Goal: Find contact information: Find contact information

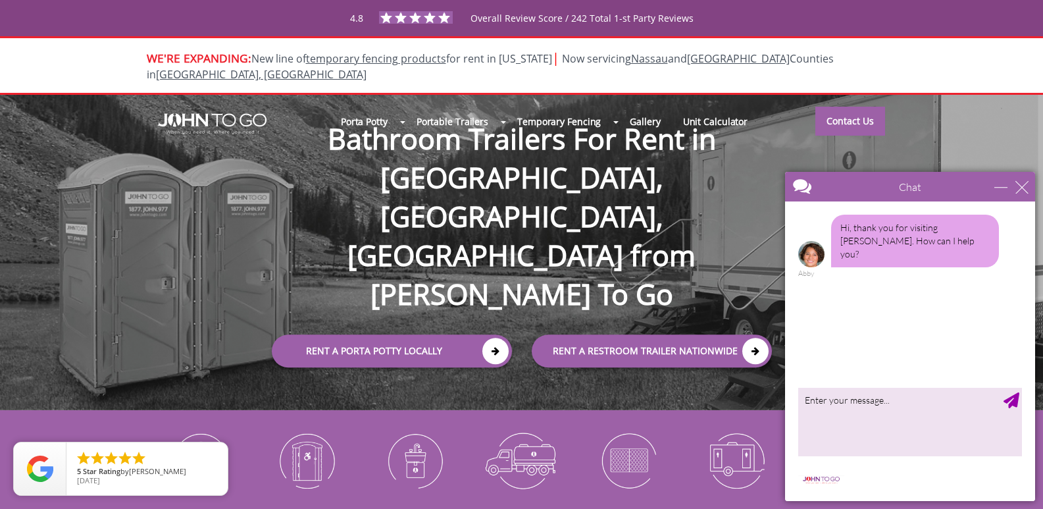
click at [397, 136] on h1 "Bathroom Trailers For Rent in NY, NJ, FL from John To Go" at bounding box center [522, 195] width 526 height 237
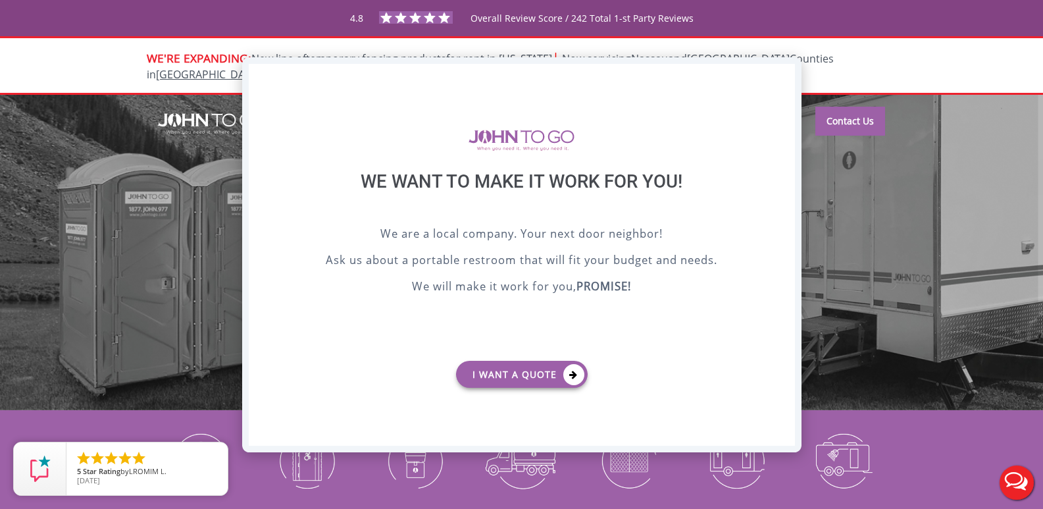
click at [782, 74] on div "X" at bounding box center [784, 75] width 20 height 22
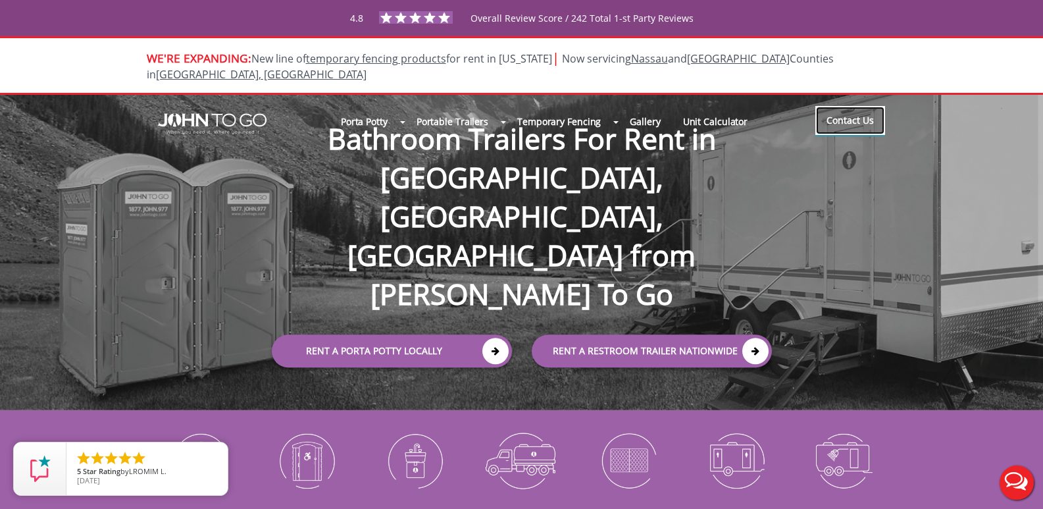
click at [851, 107] on link "Contact Us" at bounding box center [850, 120] width 70 height 29
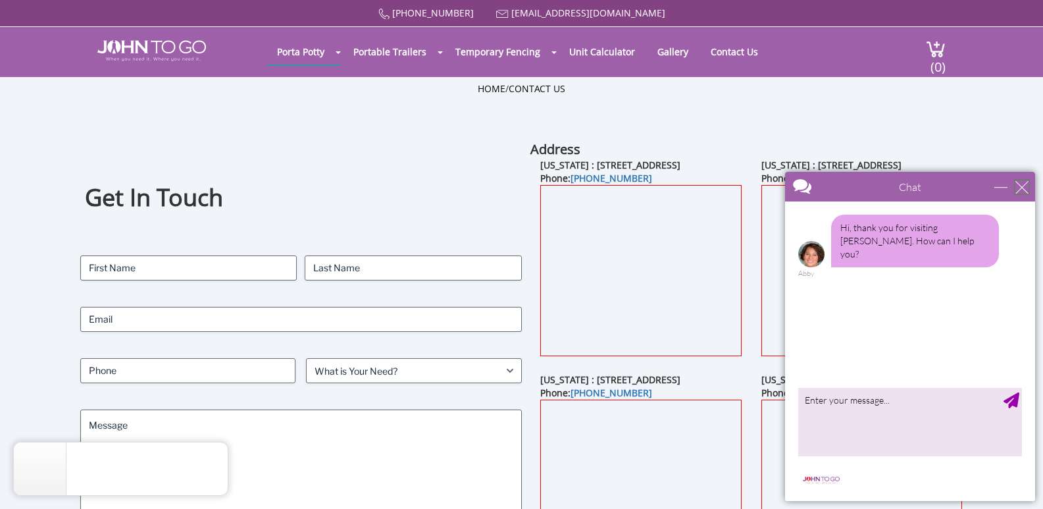
click at [1023, 192] on div "close" at bounding box center [1021, 186] width 13 height 13
